Goal: Information Seeking & Learning: Understand process/instructions

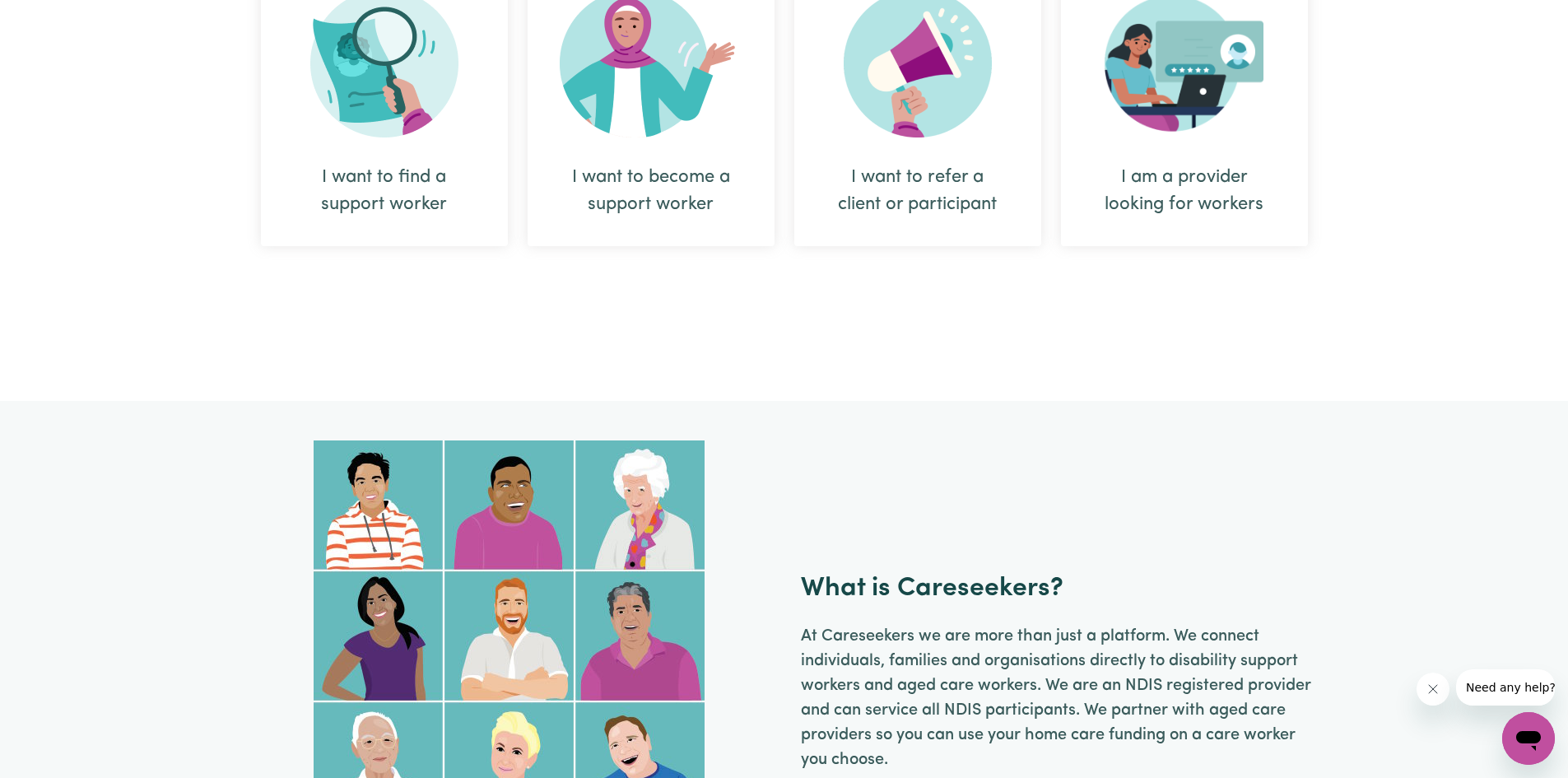
scroll to position [906, 0]
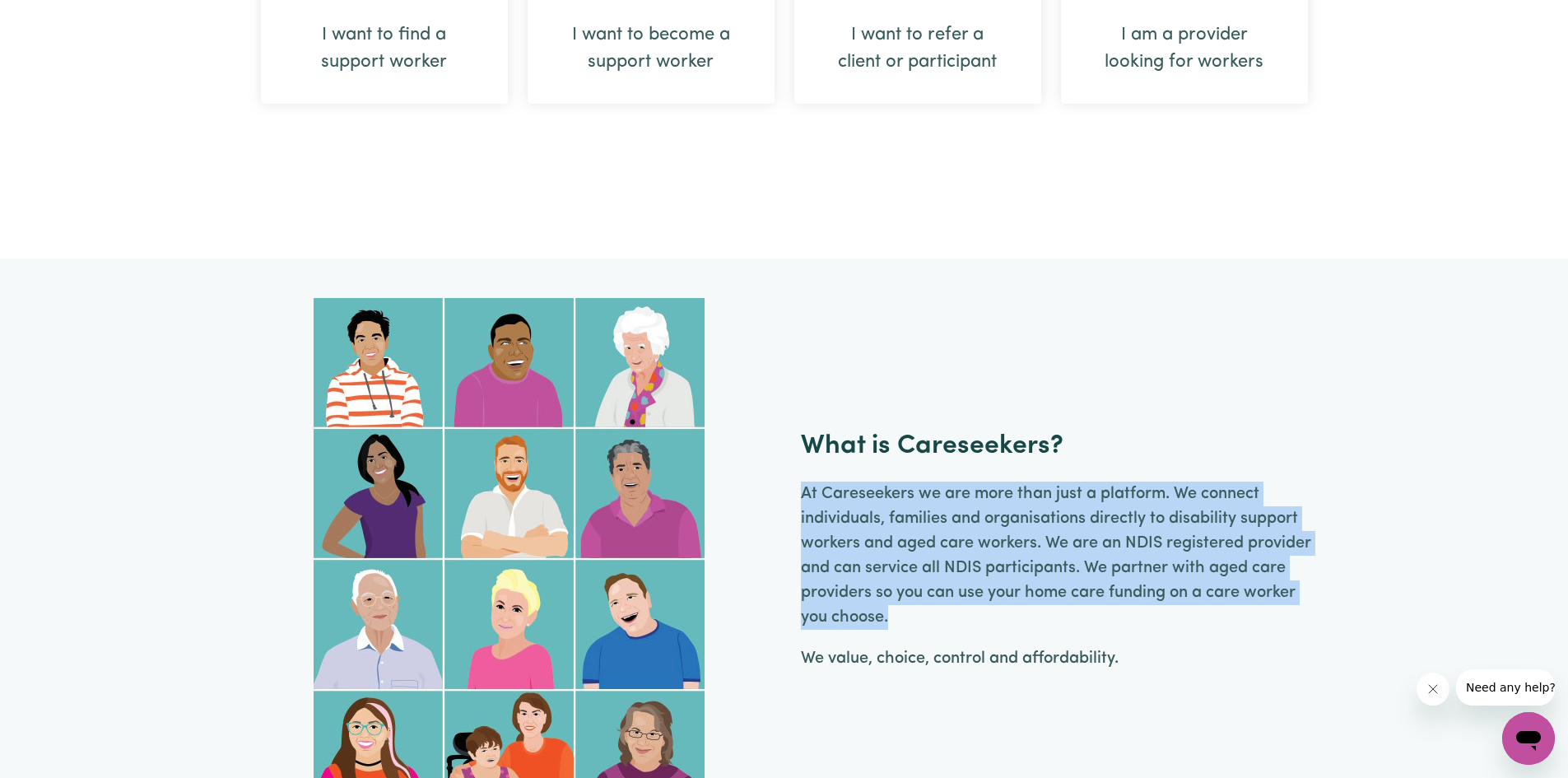
drag, startPoint x: 799, startPoint y: 494, endPoint x: 926, endPoint y: 606, distance: 169.3
click at [926, 606] on div "What is Careseekers? At [GEOGRAPHIC_DATA] we are more than just a platform. We …" at bounding box center [784, 559] width 1066 height 522
copy p "At Careseekers we are more than just a platform. We connect individuals, famili…"
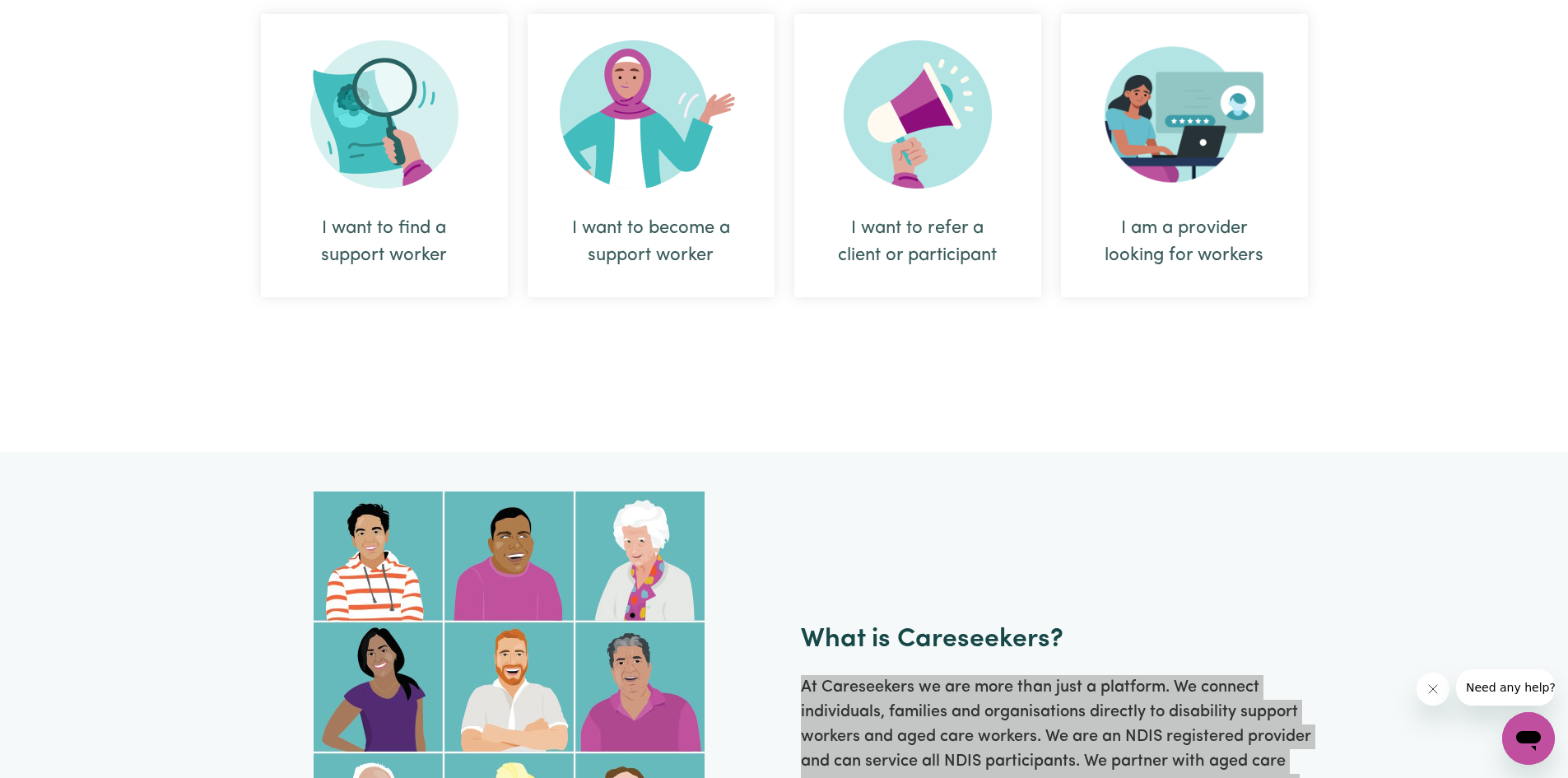
scroll to position [659, 0]
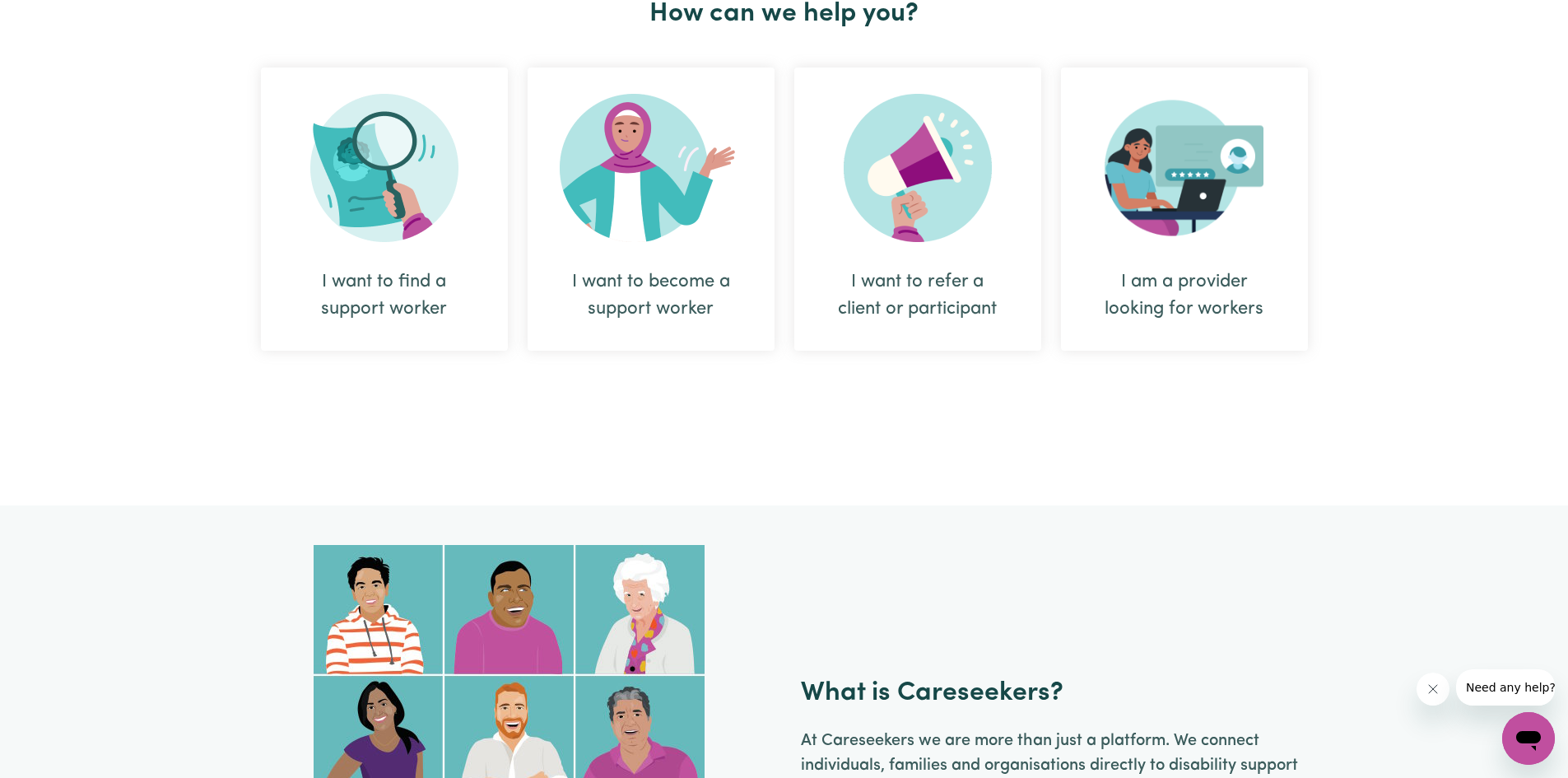
click at [396, 292] on div "I want to find a support worker" at bounding box center [384, 295] width 168 height 55
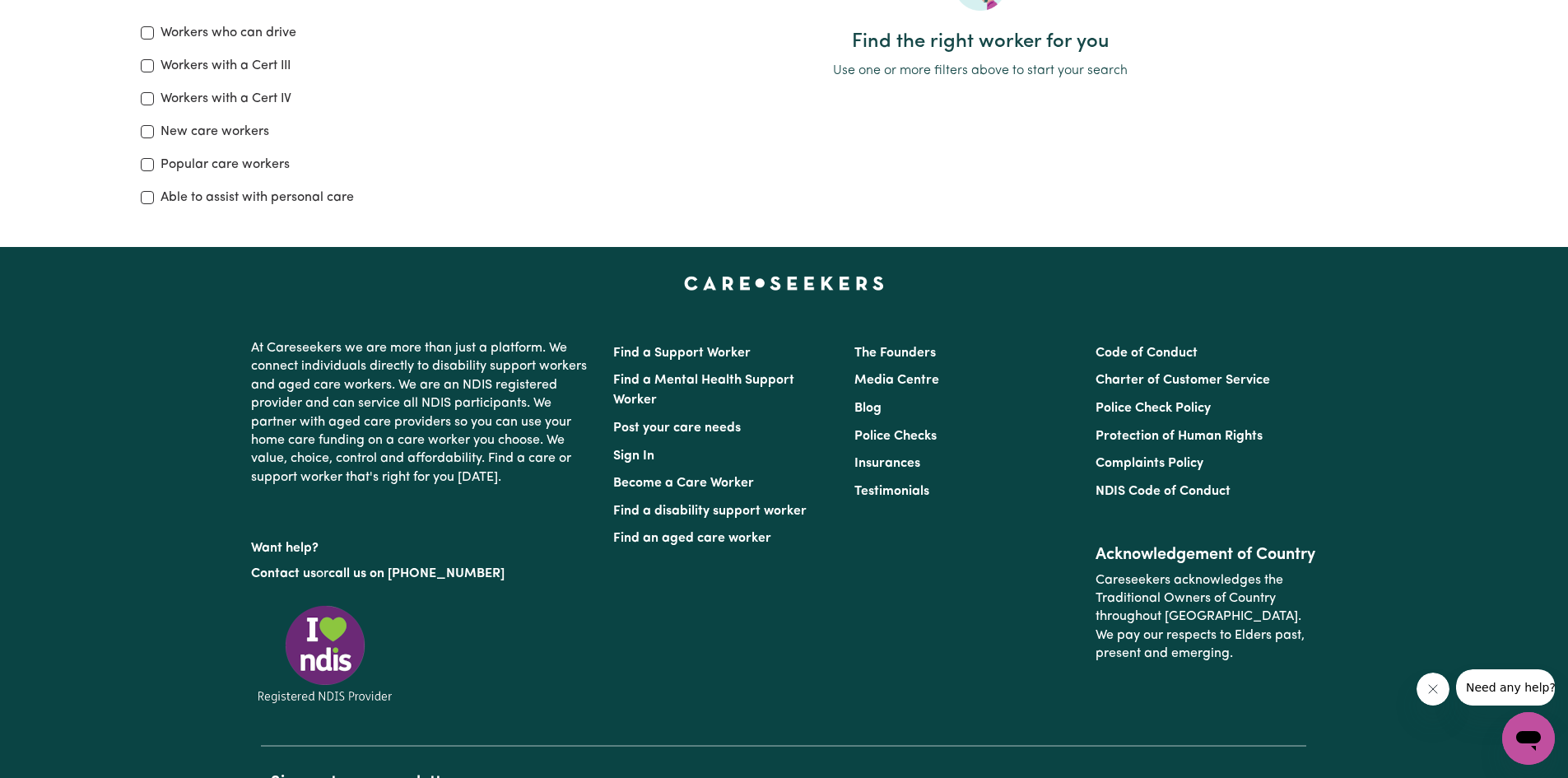
scroll to position [411, 0]
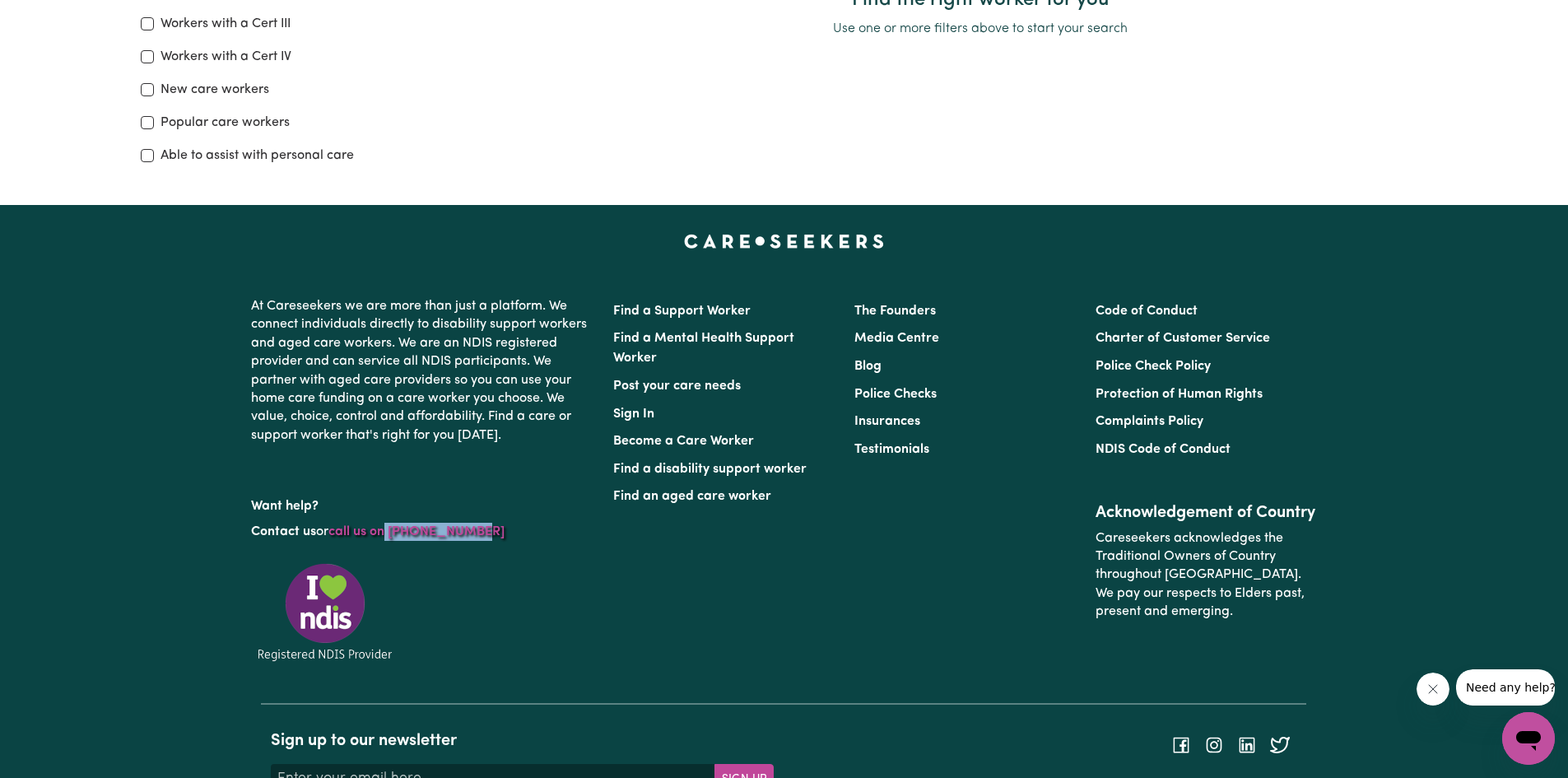
drag, startPoint x: 483, startPoint y: 531, endPoint x: 392, endPoint y: 526, distance: 91.1
click at [392, 526] on p "Contact us or call us on [PHONE_NUMBER]" at bounding box center [422, 531] width 342 height 31
copy link "1300 765 465"
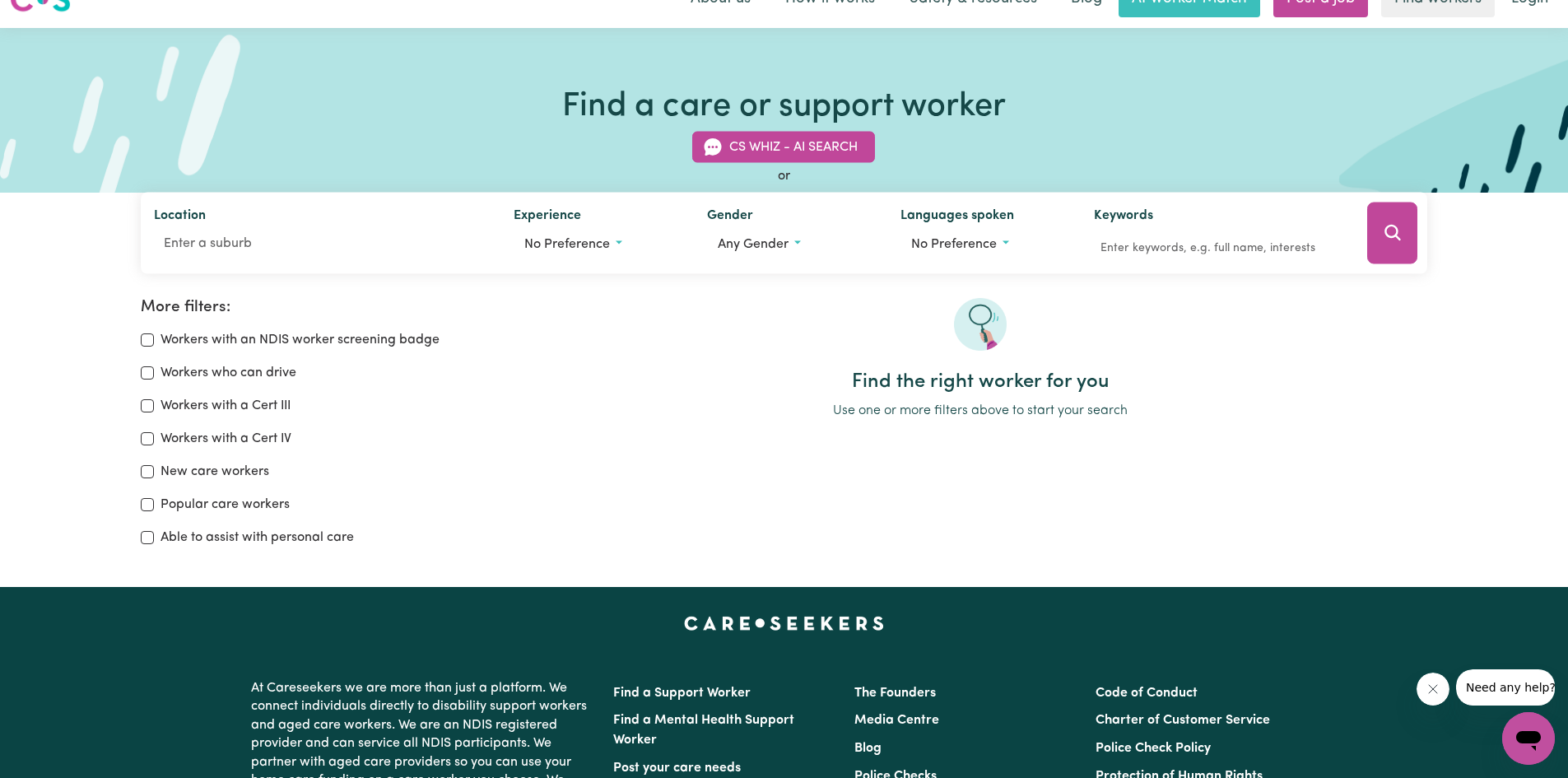
scroll to position [0, 0]
